Goal: Obtain resource: Obtain resource

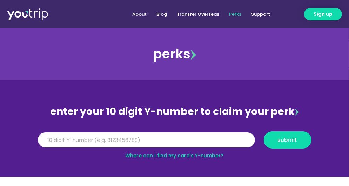
scroll to position [70, 0]
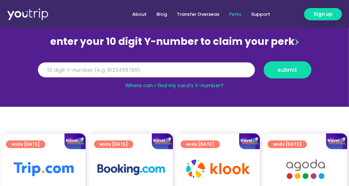
click at [152, 70] on input "Y Number" at bounding box center [146, 69] width 217 height 15
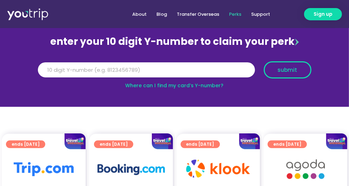
click at [272, 66] on button "submit" at bounding box center [287, 69] width 48 height 17
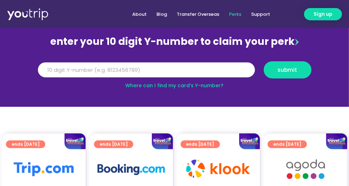
drag, startPoint x: 97, startPoint y: 71, endPoint x: -8, endPoint y: 78, distance: 105.3
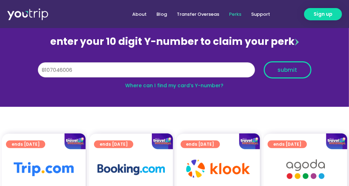
type input "8107046006"
click at [283, 67] on span "submit" at bounding box center [287, 69] width 20 height 5
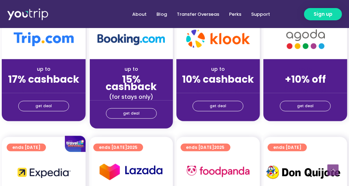
scroll to position [175, 0]
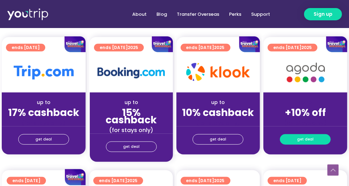
click at [314, 140] on link "get deal" at bounding box center [305, 139] width 51 height 11
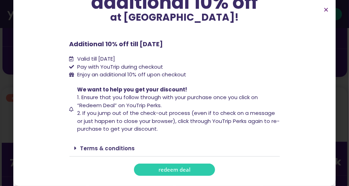
scroll to position [420, 0]
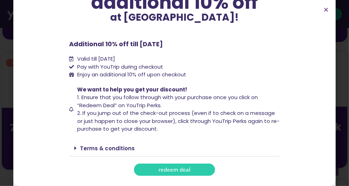
click at [171, 167] on span "redeem deal" at bounding box center [174, 169] width 32 height 5
